Goal: Find specific page/section: Find specific page/section

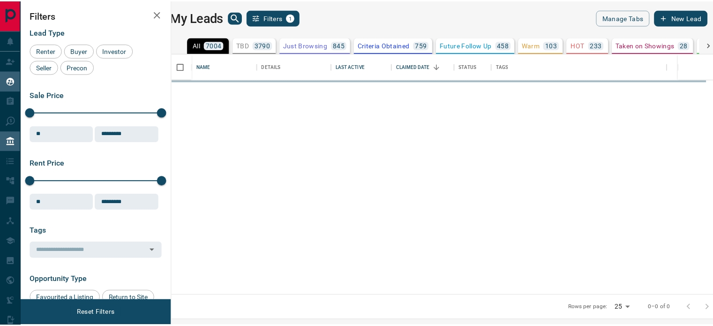
scroll to position [235, 536]
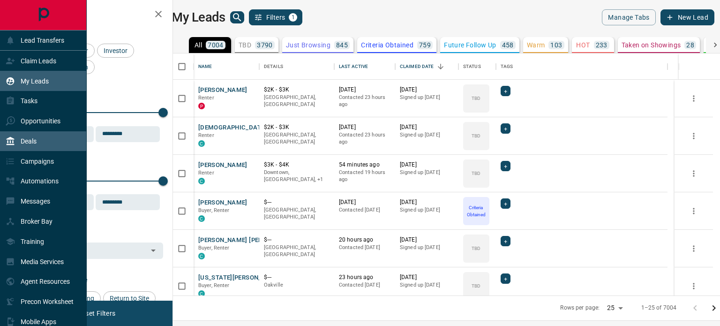
click at [26, 140] on p "Deals" at bounding box center [29, 140] width 16 height 7
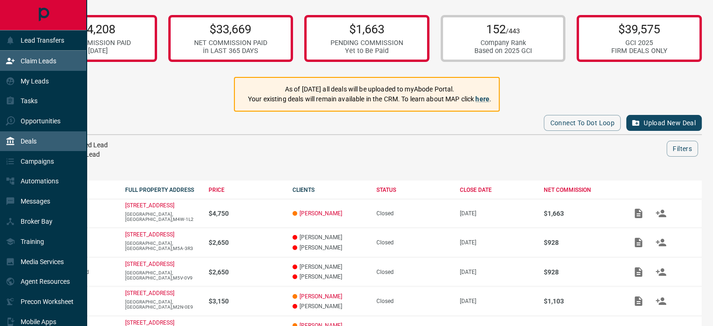
click at [28, 61] on p "Claim Leads" at bounding box center [39, 60] width 36 height 7
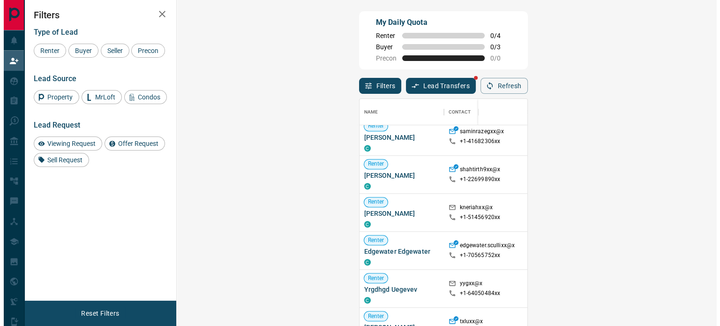
scroll to position [649, 0]
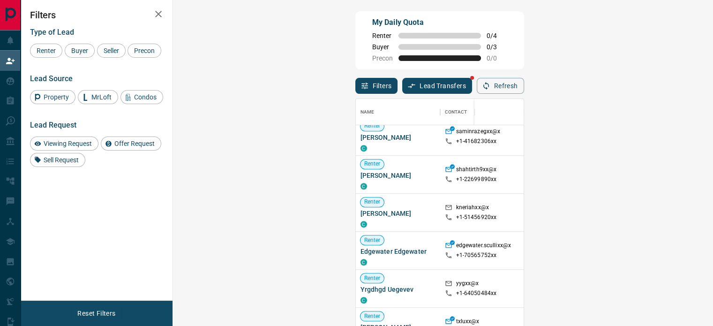
click at [38, 84] on p "My Leads" at bounding box center [35, 80] width 28 height 7
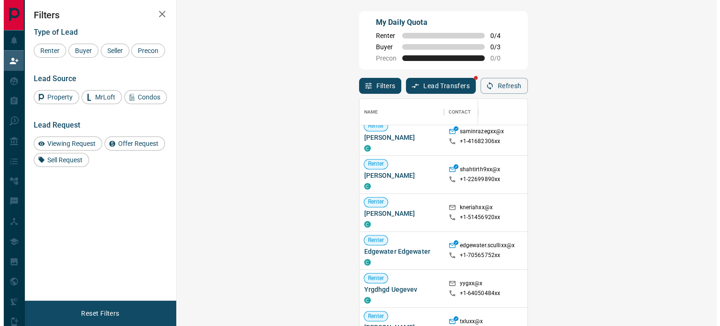
scroll to position [235, 536]
click div "My Leads Filters 1"
click icon "search button"
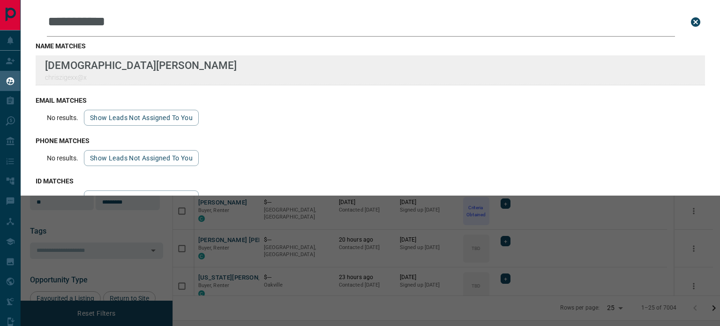
type input "**********"
